Goal: Task Accomplishment & Management: Manage account settings

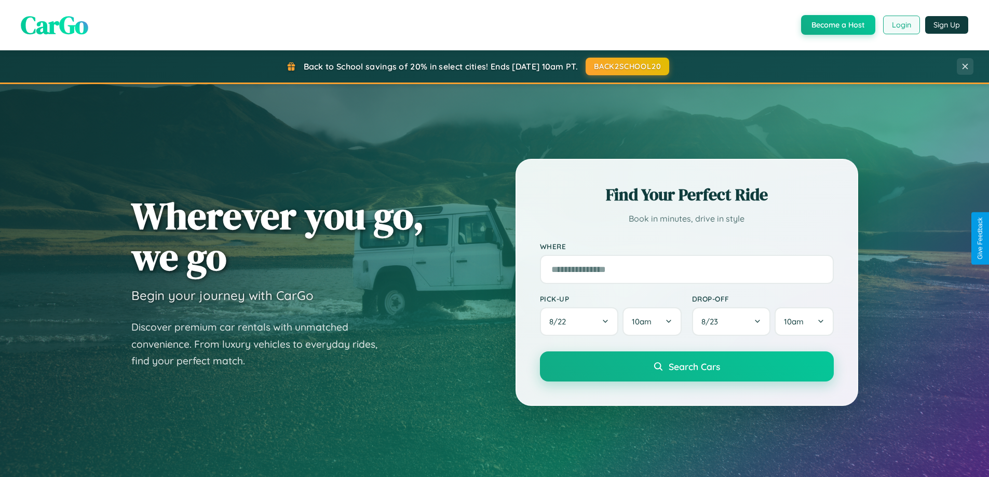
click at [901, 25] on button "Login" at bounding box center [901, 25] width 37 height 19
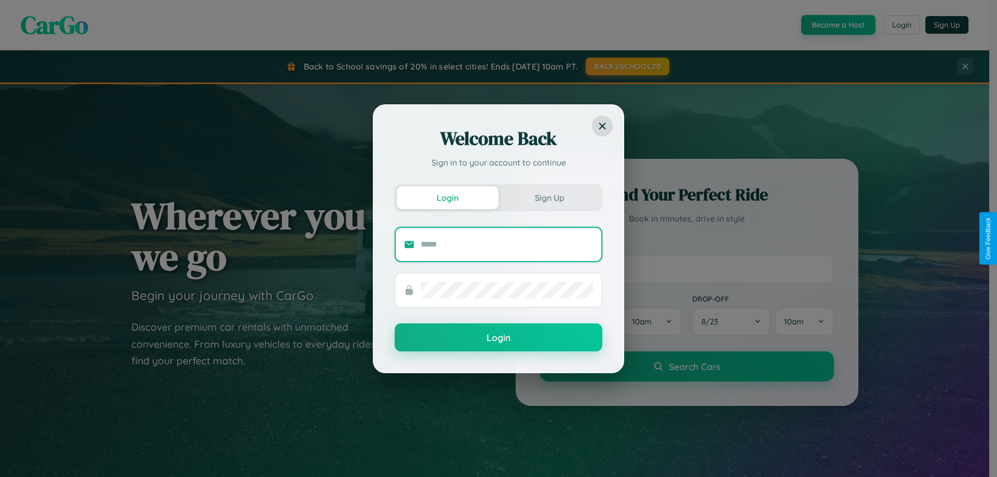
click at [507, 244] on input "text" at bounding box center [507, 244] width 172 height 17
type input "**********"
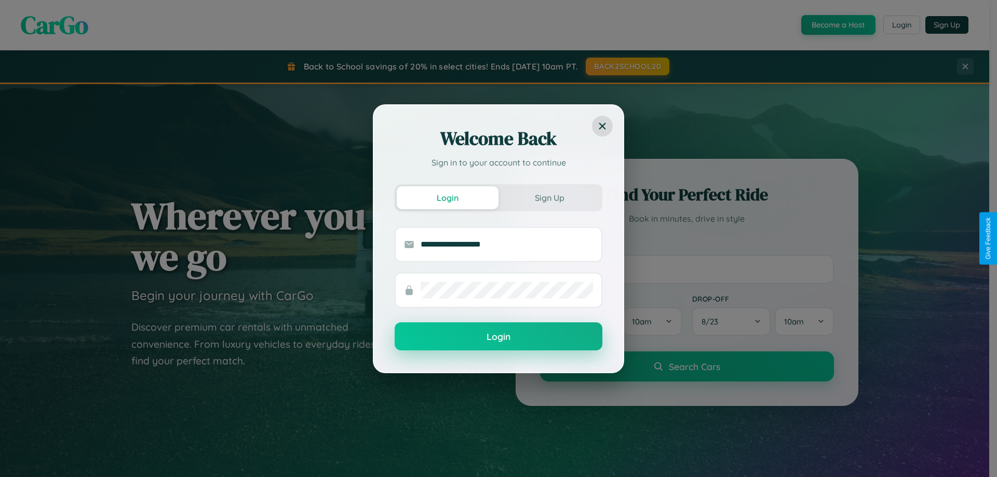
click at [499, 337] on button "Login" at bounding box center [499, 336] width 208 height 28
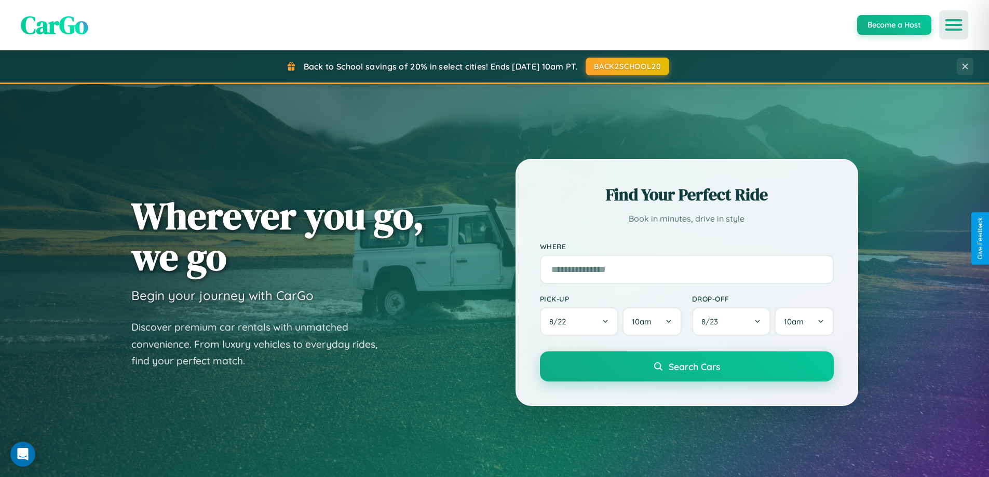
click at [954, 25] on icon "Open menu" at bounding box center [954, 24] width 15 height 9
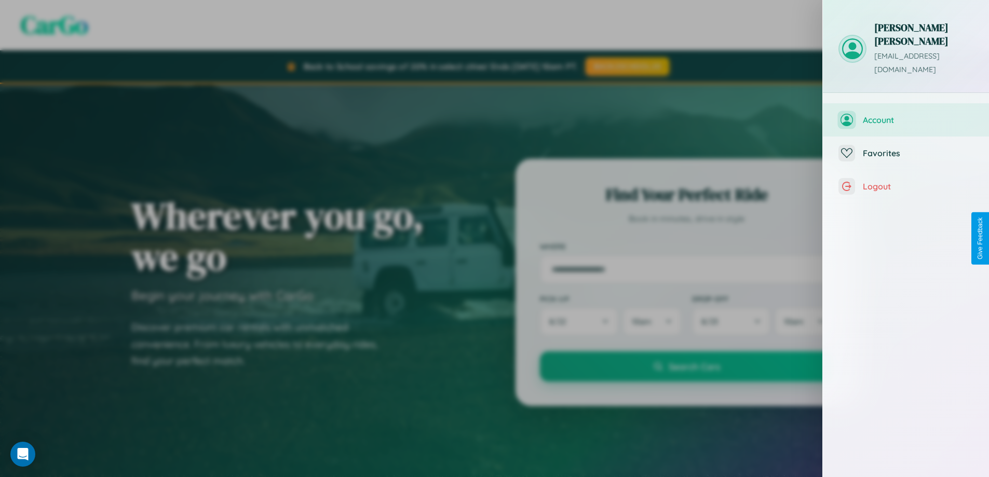
click at [906, 115] on span "Account" at bounding box center [918, 120] width 111 height 10
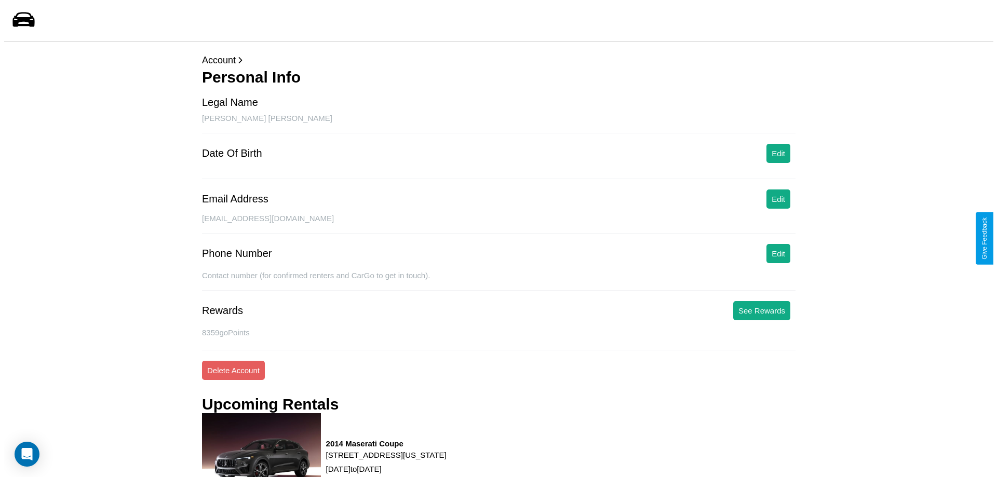
scroll to position [119, 0]
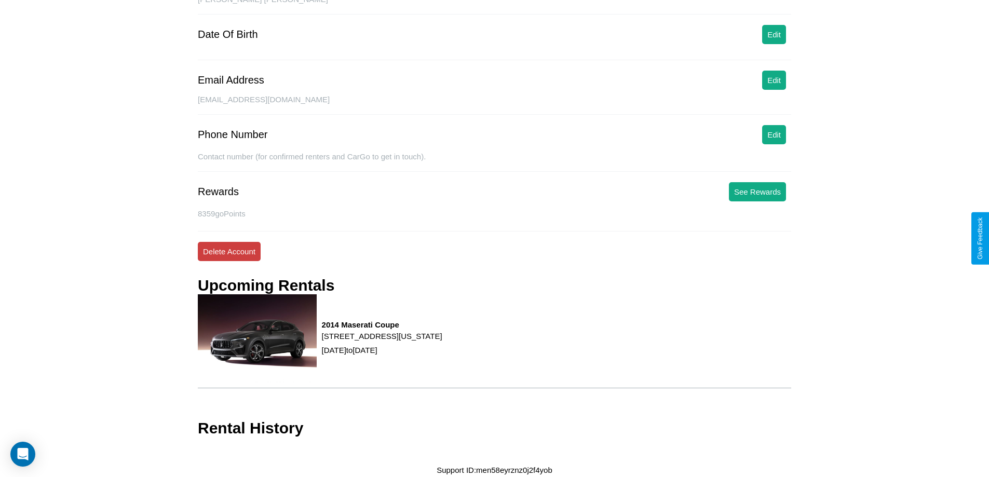
click at [229, 251] on button "Delete Account" at bounding box center [229, 251] width 63 height 19
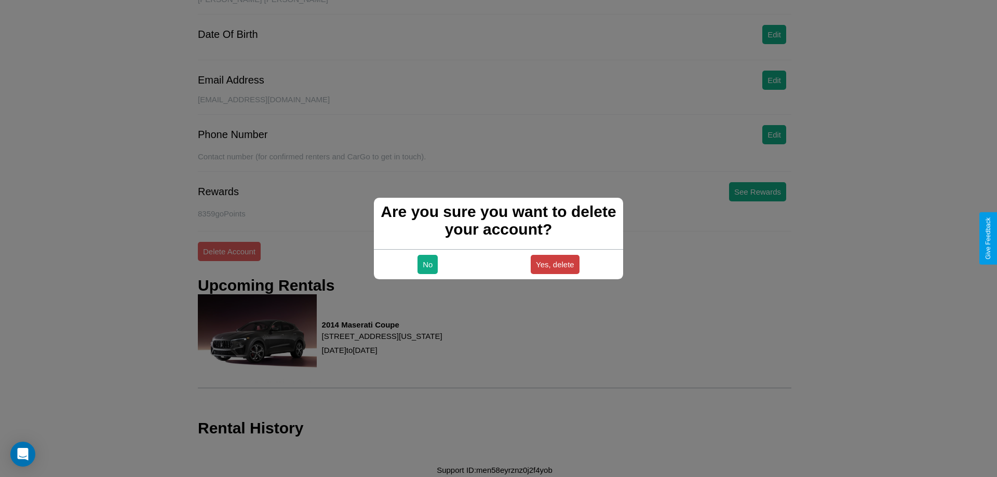
click at [555, 264] on button "Yes, delete" at bounding box center [555, 264] width 49 height 19
